Goal: Information Seeking & Learning: Learn about a topic

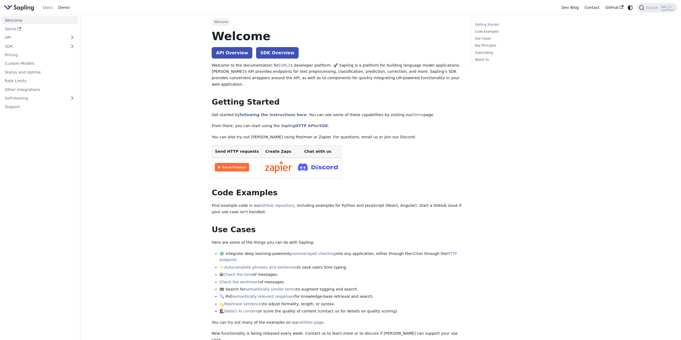
click at [24, 9] on img "Main" at bounding box center [19, 8] width 31 height 8
click at [23, 10] on img "Main" at bounding box center [19, 8] width 31 height 8
drag, startPoint x: 356, startPoint y: 64, endPoint x: 458, endPoint y: 64, distance: 102.5
click at [458, 64] on p "Welcome to the documentation for [URL] 's developer platform. 🚀 Sapling is a pl…" at bounding box center [338, 74] width 252 height 25
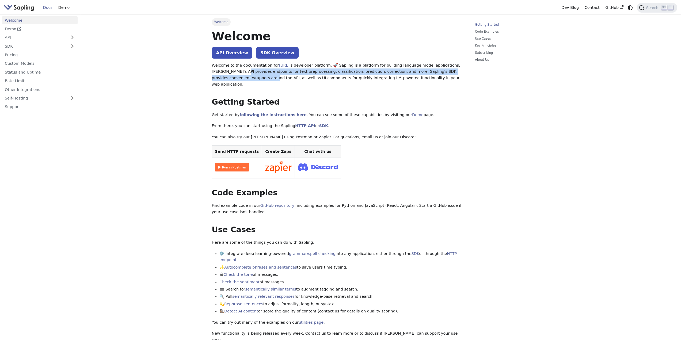
drag, startPoint x: 216, startPoint y: 73, endPoint x: 461, endPoint y: 74, distance: 244.0
click at [461, 74] on p "Welcome to the documentation for Sapling.ai 's developer platform. 🚀 Sapling is…" at bounding box center [338, 74] width 252 height 25
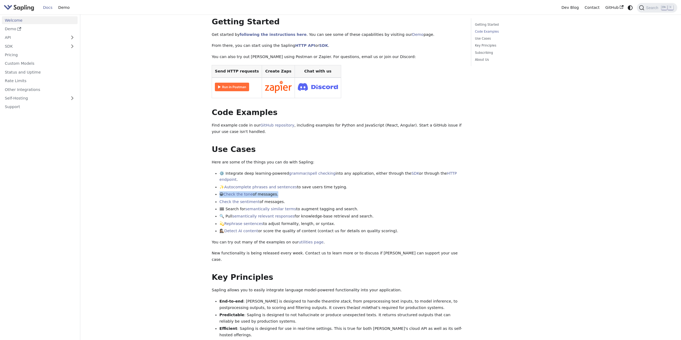
click at [151, 185] on main "Welcome On this page Welcome API Overview SDK Overview Welcome to the documenta…" at bounding box center [380, 226] width 601 height 584
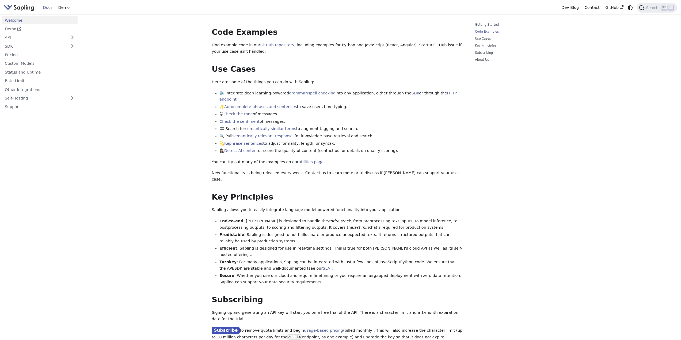
click at [158, 177] on main "Welcome On this page Welcome API Overview SDK Overview Welcome to the documenta…" at bounding box center [380, 146] width 601 height 584
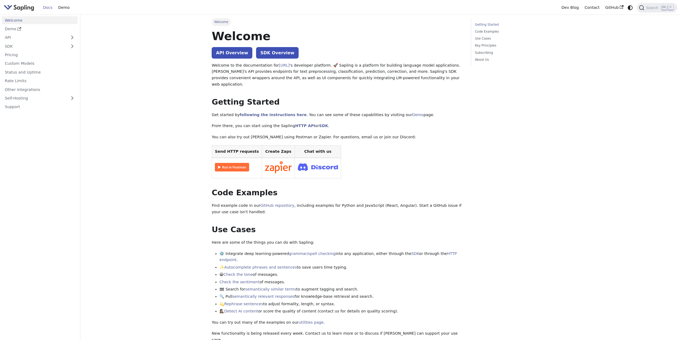
click at [149, 178] on main "Welcome On this page Welcome API Overview SDK Overview Welcome to the documenta…" at bounding box center [380, 306] width 601 height 584
